Goal: Navigation & Orientation: Find specific page/section

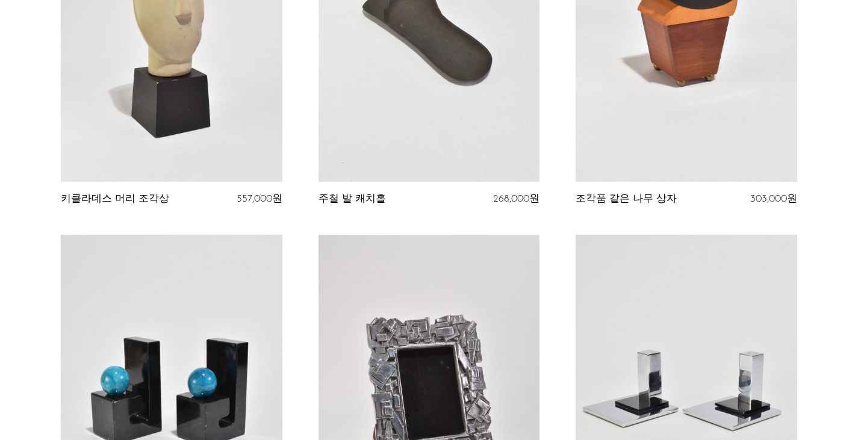
scroll to position [963, 0]
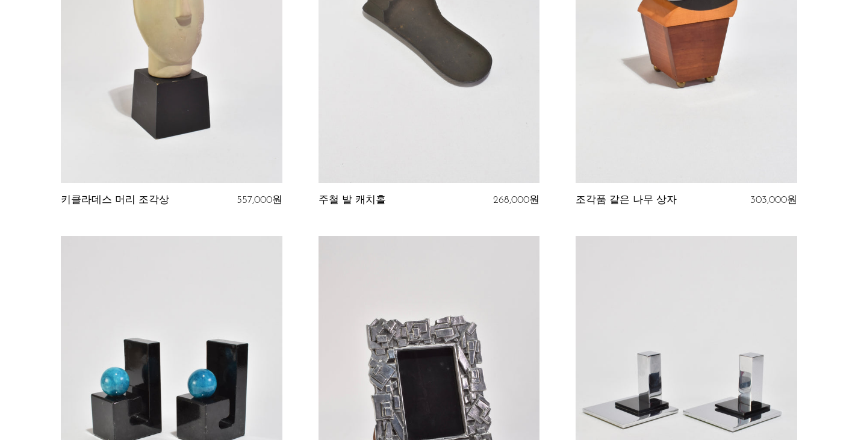
click at [727, 106] on link at bounding box center [686, 28] width 221 height 309
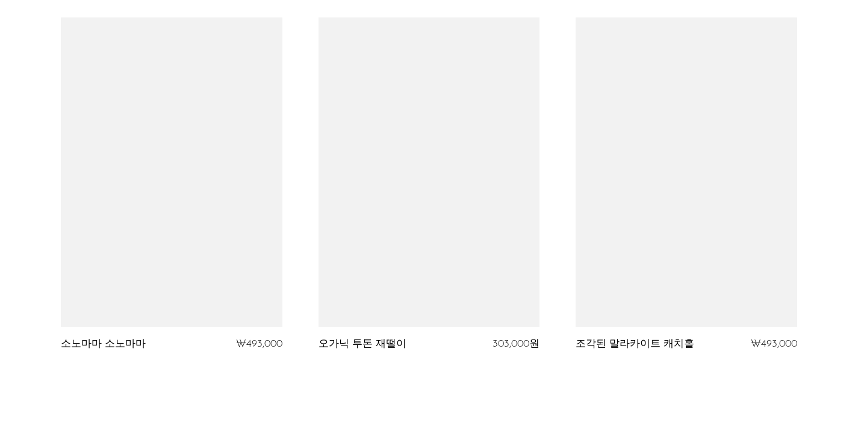
scroll to position [4307, 0]
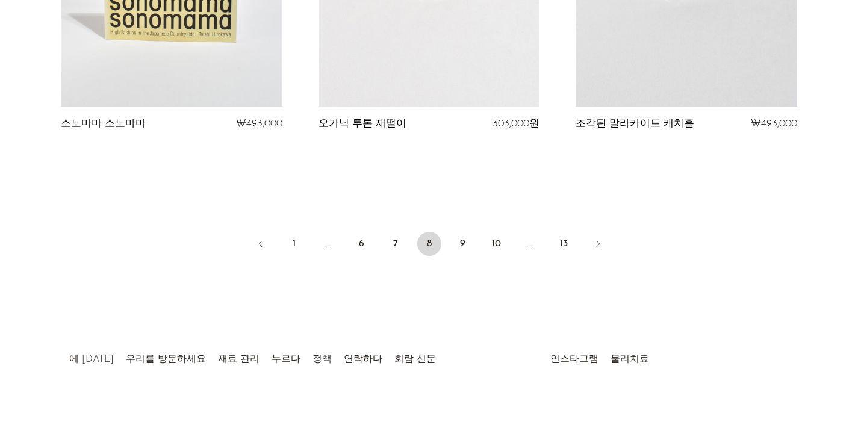
click at [474, 250] on li "9" at bounding box center [463, 245] width 24 height 26
click at [464, 249] on link "9" at bounding box center [463, 244] width 24 height 24
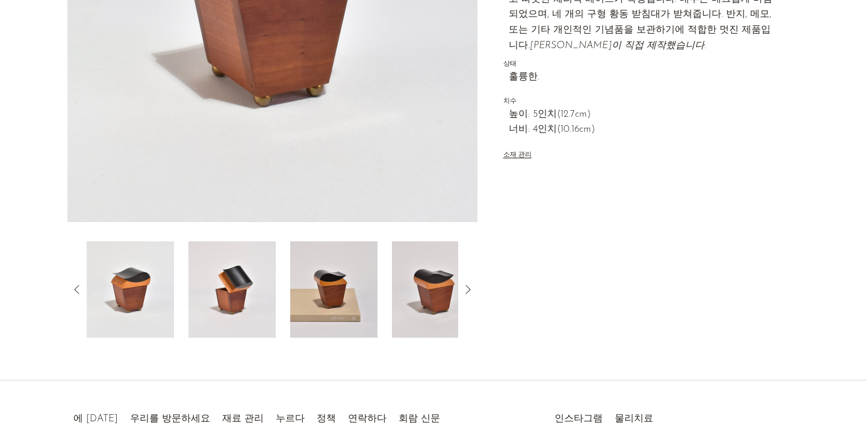
scroll to position [163, 0]
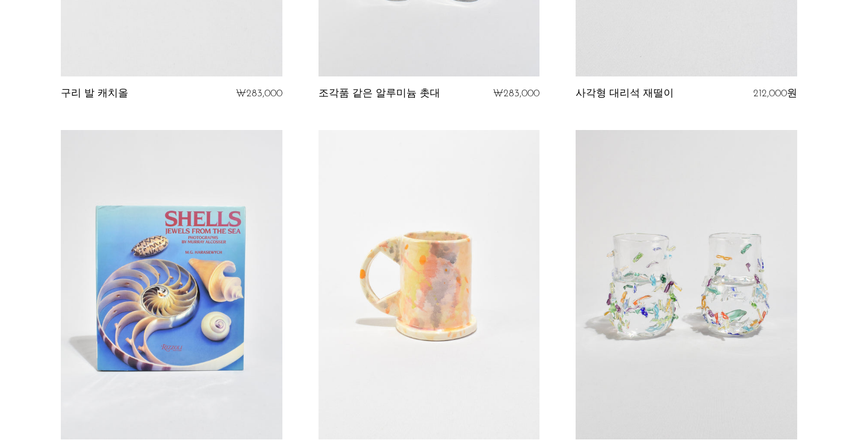
scroll to position [4307, 0]
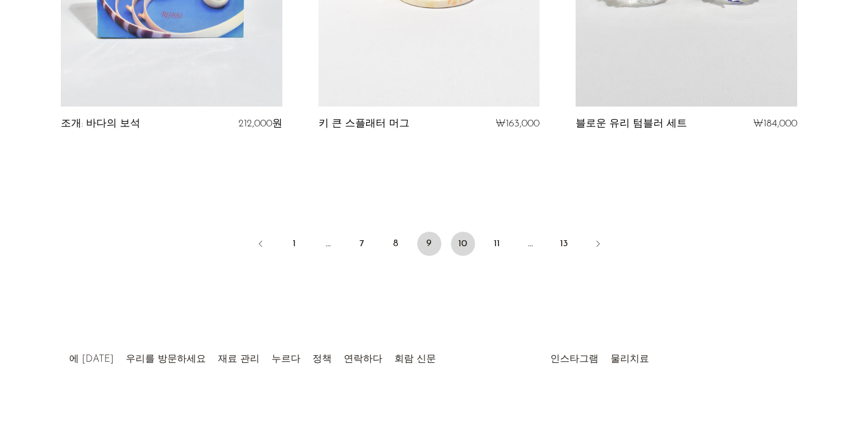
click at [470, 238] on link "10" at bounding box center [463, 244] width 24 height 24
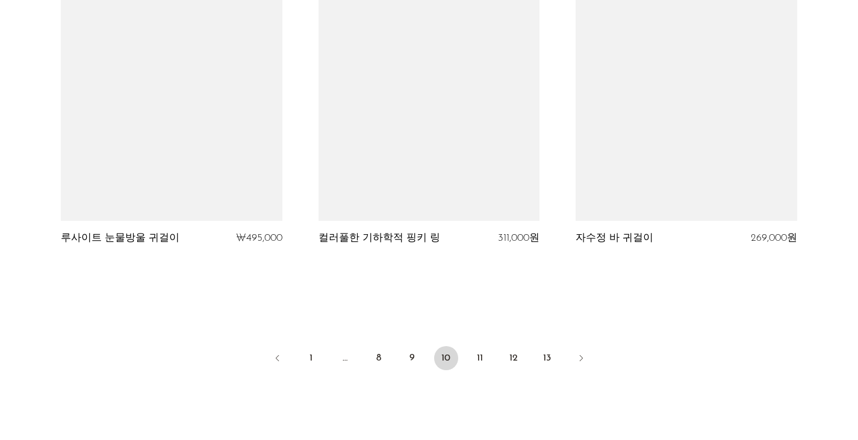
scroll to position [4307, 0]
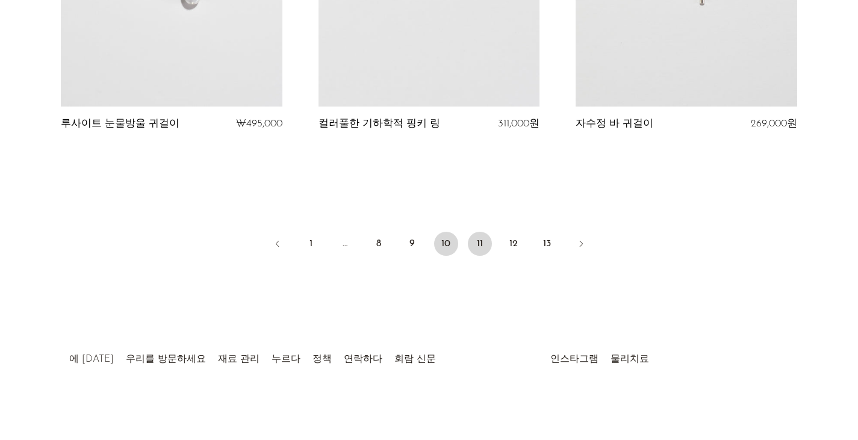
click at [483, 247] on link "11" at bounding box center [480, 244] width 24 height 24
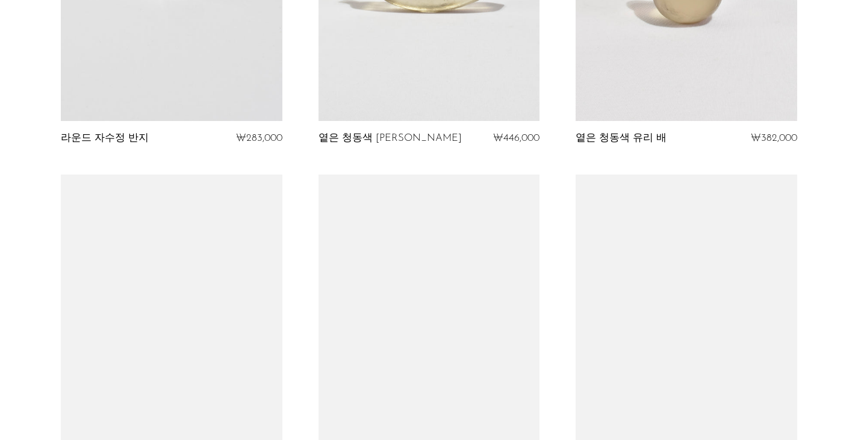
scroll to position [482, 0]
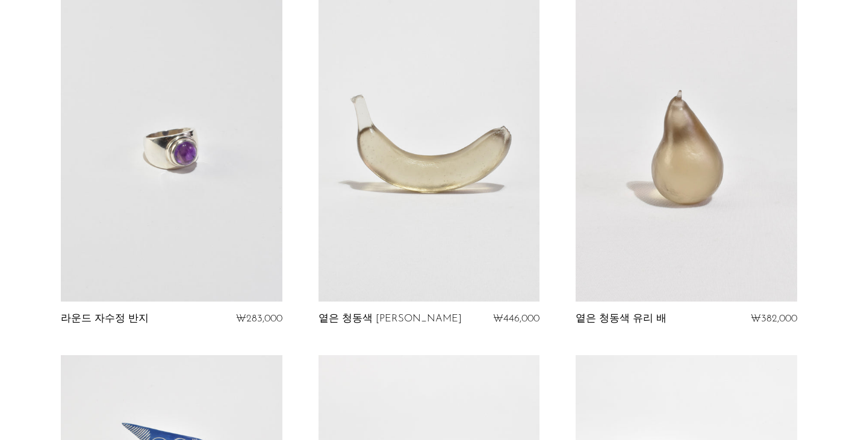
click at [426, 136] on link at bounding box center [429, 146] width 221 height 309
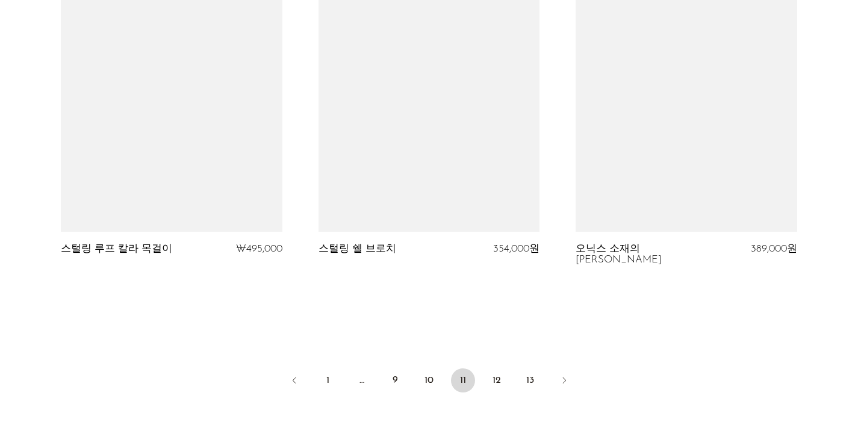
scroll to position [4210, 0]
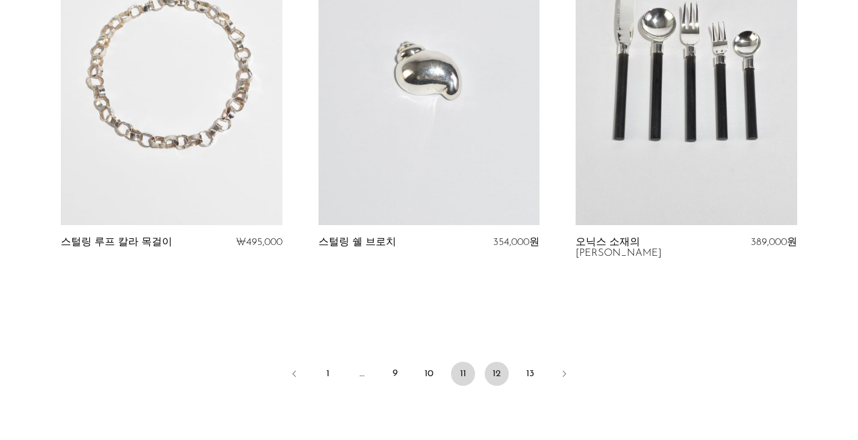
click at [496, 369] on font "12" at bounding box center [497, 374] width 8 height 10
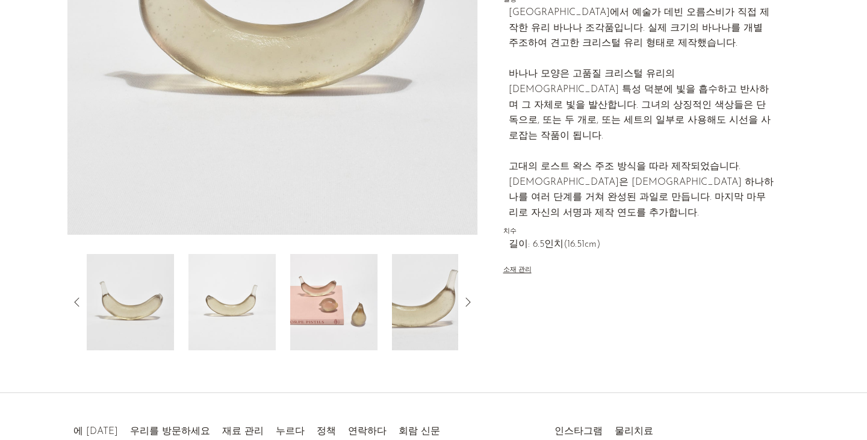
scroll to position [163, 0]
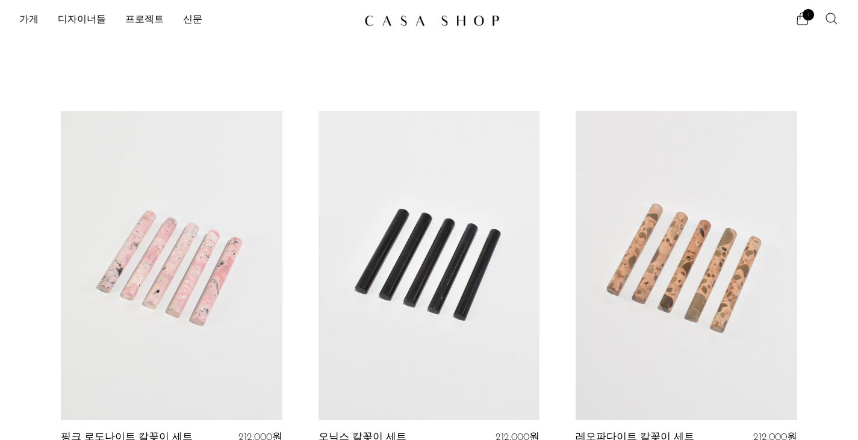
click at [25, 17] on font "가게" at bounding box center [28, 20] width 19 height 10
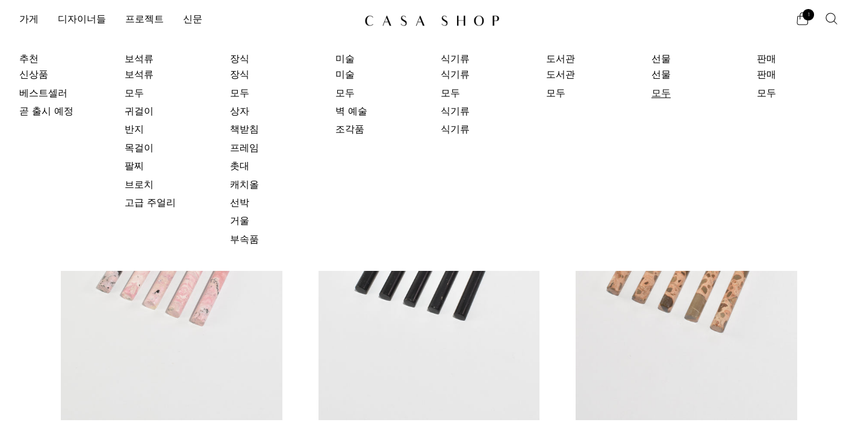
click at [671, 89] on font "모두" at bounding box center [660, 94] width 19 height 10
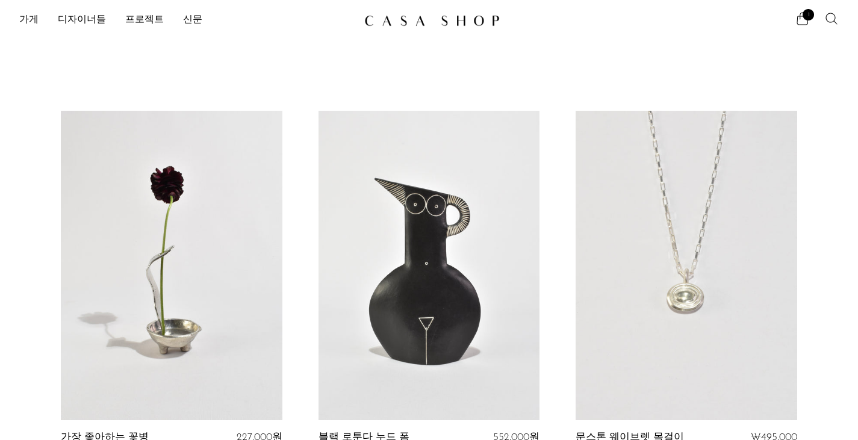
click at [28, 17] on font "가게" at bounding box center [28, 20] width 19 height 10
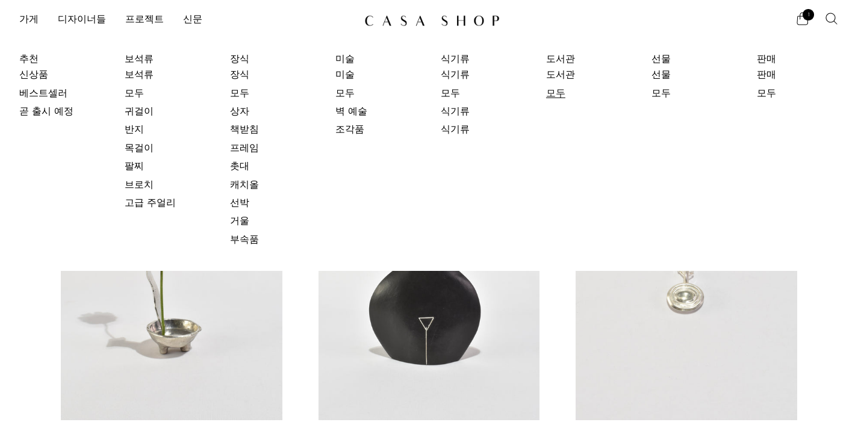
click at [569, 99] on link "모두" at bounding box center [591, 93] width 90 height 13
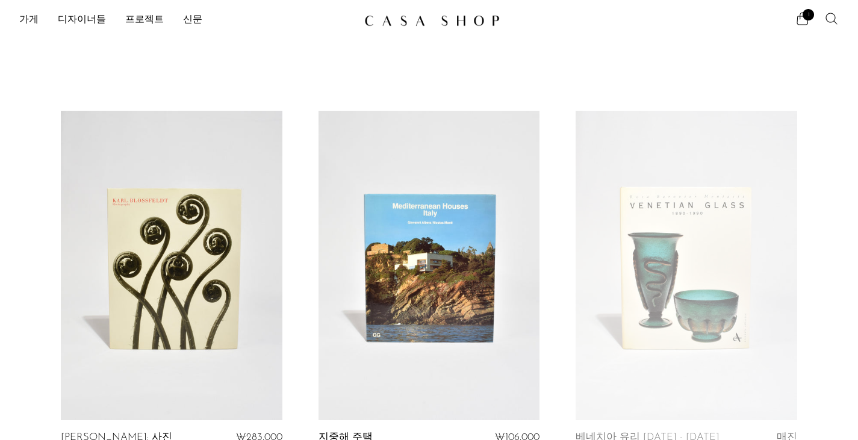
click at [27, 17] on font "가게" at bounding box center [28, 20] width 19 height 10
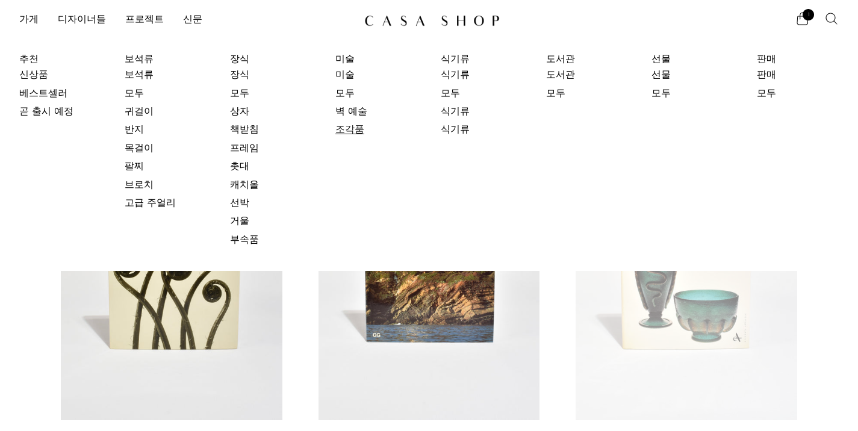
click at [364, 127] on font "조각품" at bounding box center [349, 130] width 29 height 10
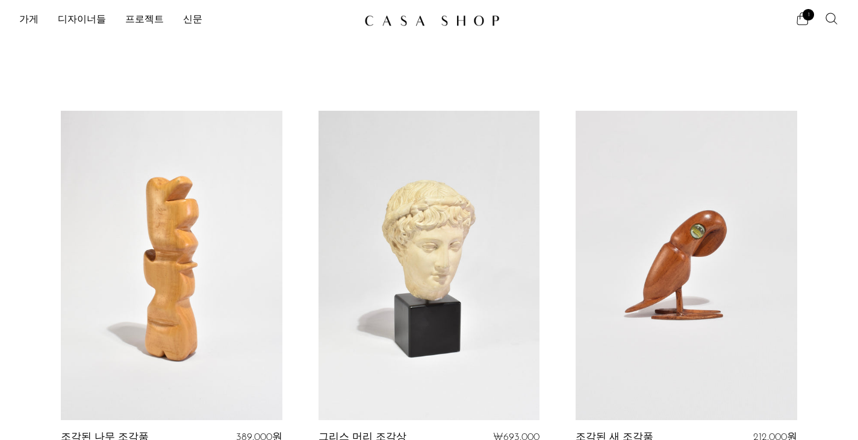
click at [20, 12] on li "가게 [GEOGRAPHIC_DATA] 신상품 베스트셀러 곧 출시 예정 보석류 보석류 모두 귀걸이 반지 목걸이 [GEOGRAPHIC_DATA] …" at bounding box center [28, 20] width 19 height 20
click at [24, 17] on font "가게" at bounding box center [28, 20] width 19 height 10
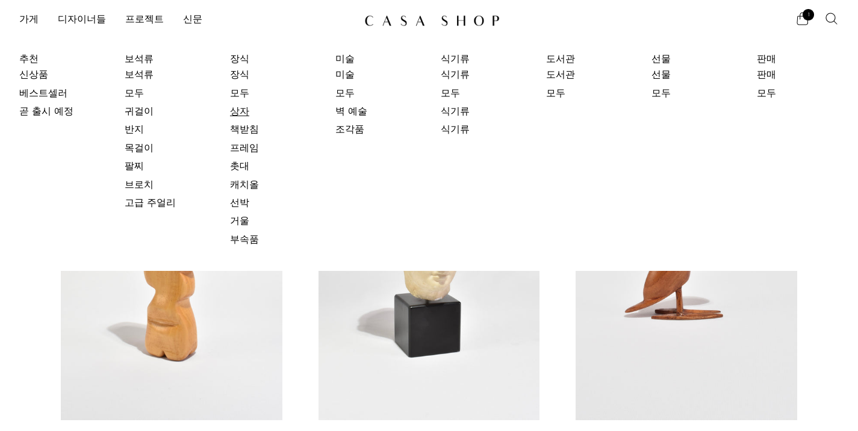
click at [249, 113] on font "상자" at bounding box center [239, 112] width 19 height 10
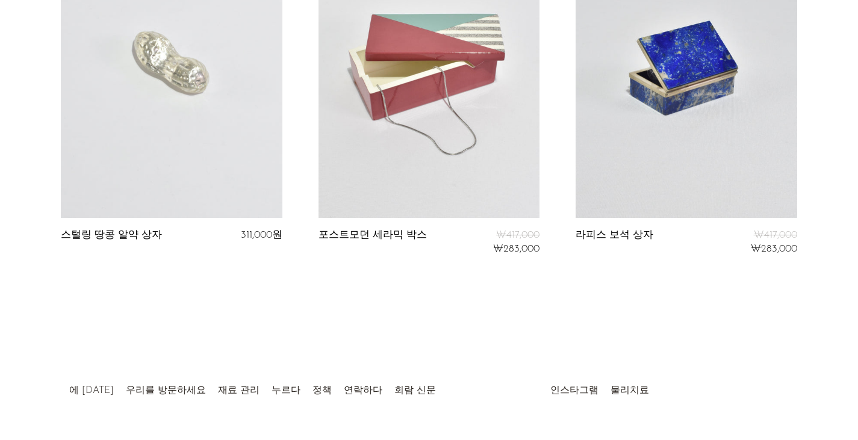
scroll to position [3189, 0]
